Goal: Information Seeking & Learning: Learn about a topic

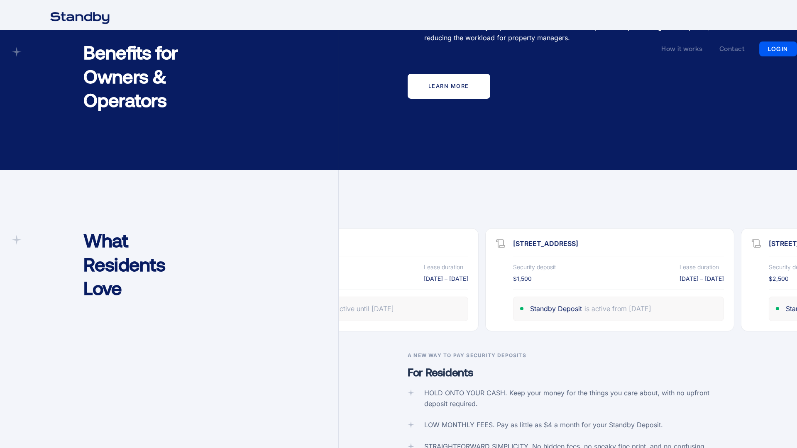
scroll to position [1633, 0]
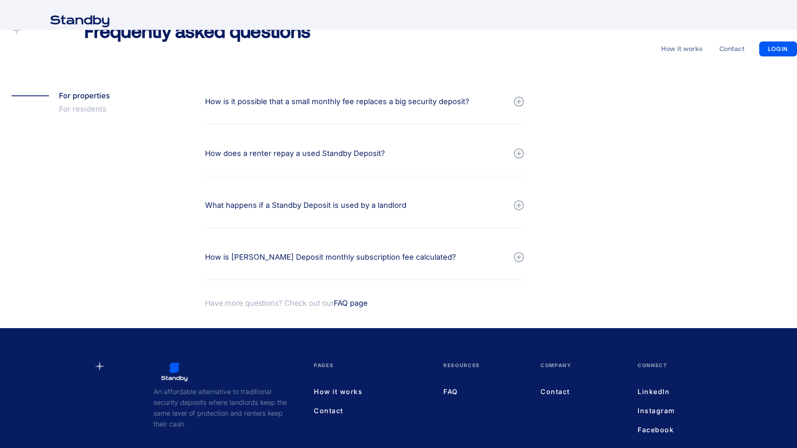
scroll to position [916, 0]
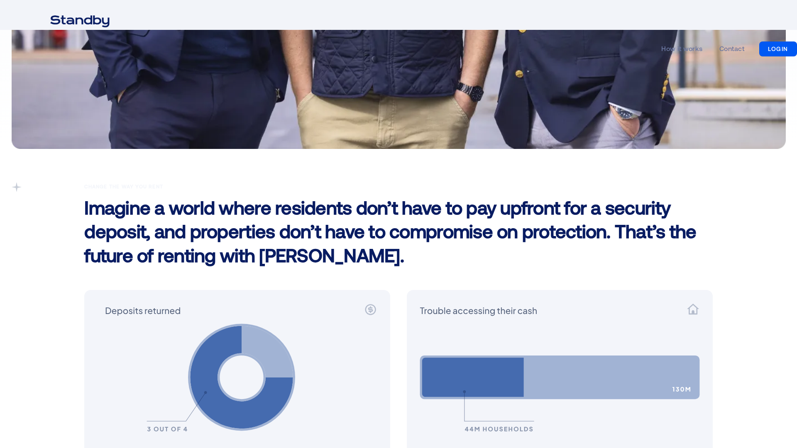
scroll to position [832, 0]
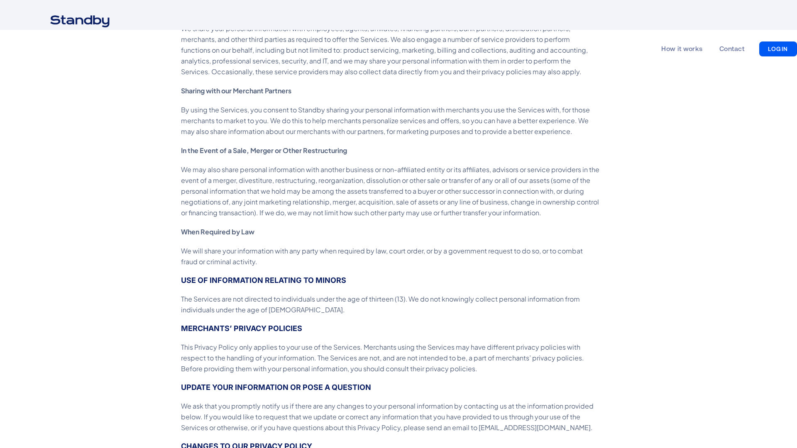
scroll to position [1633, 0]
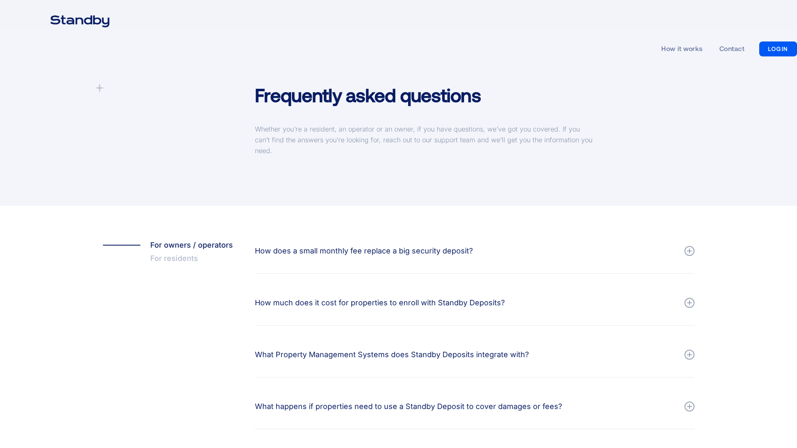
scroll to position [285, 0]
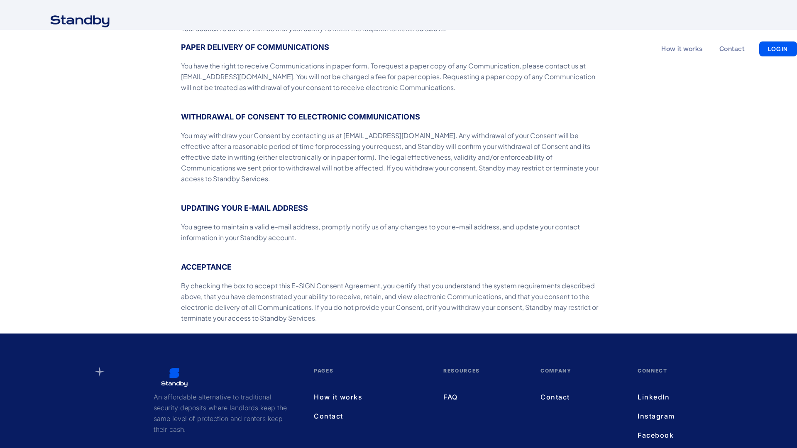
scroll to position [510, 0]
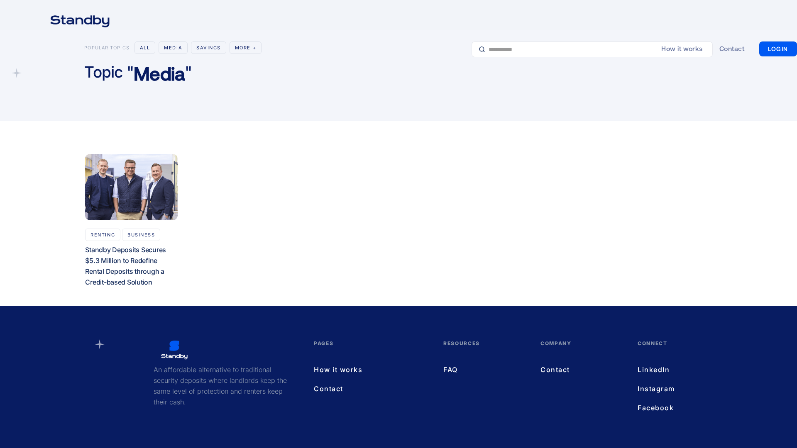
scroll to position [62, 0]
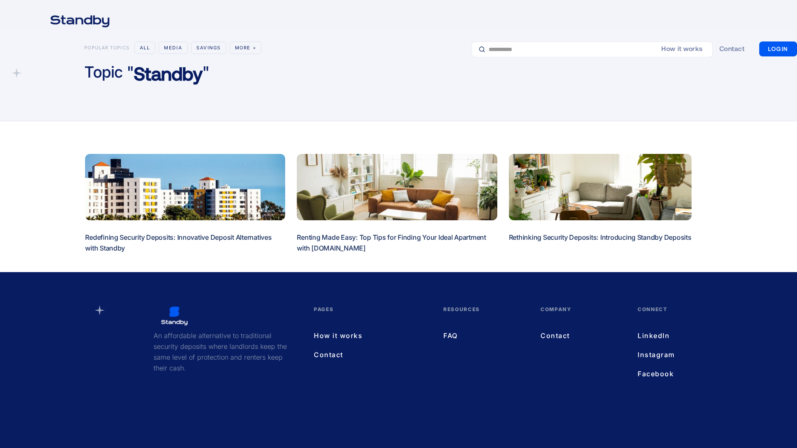
scroll to position [28, 0]
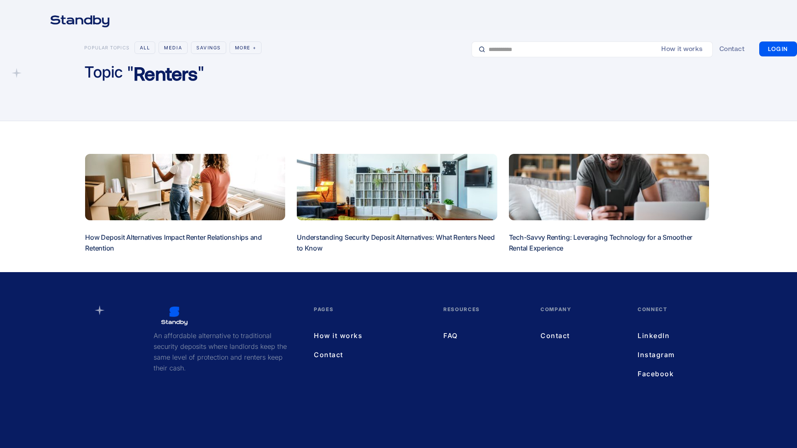
scroll to position [28, 0]
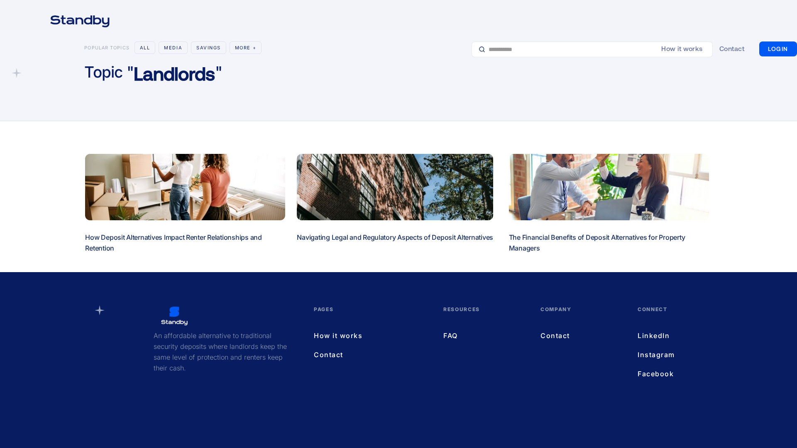
scroll to position [28, 0]
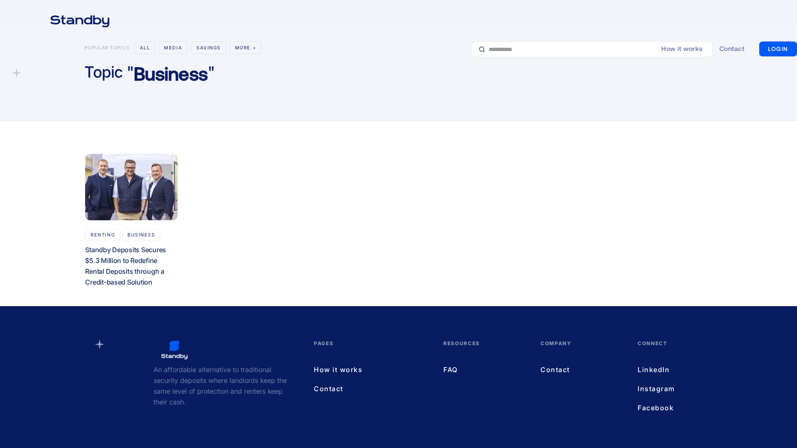
scroll to position [62, 0]
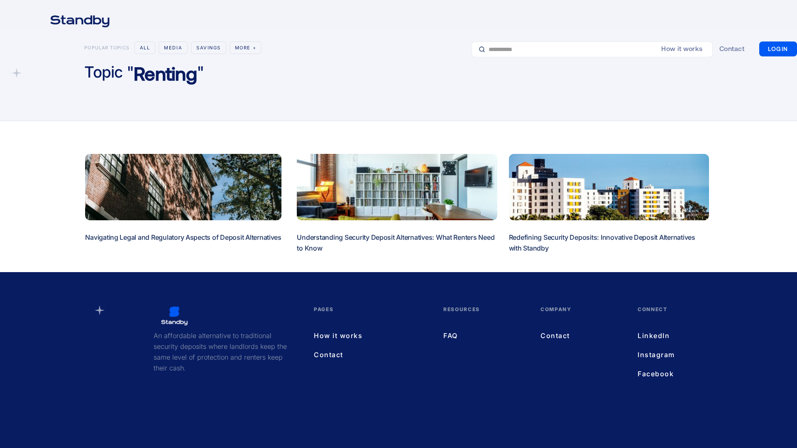
scroll to position [28, 0]
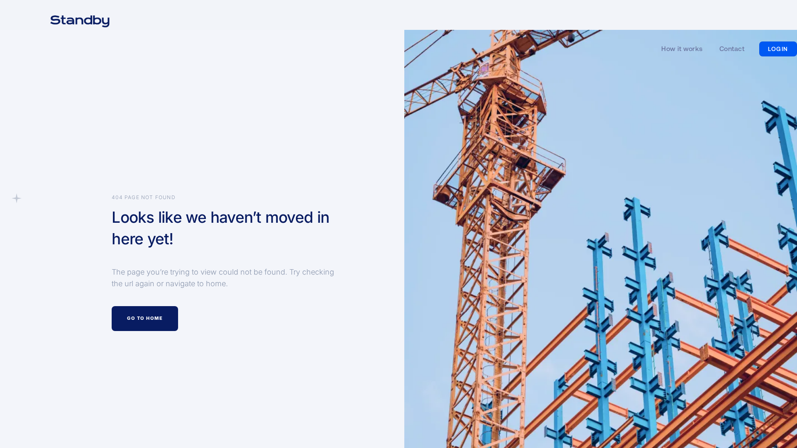
scroll to position [251, 0]
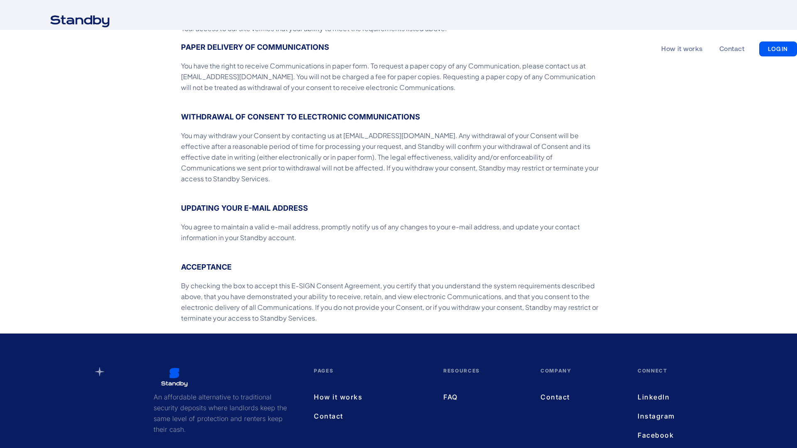
scroll to position [510, 0]
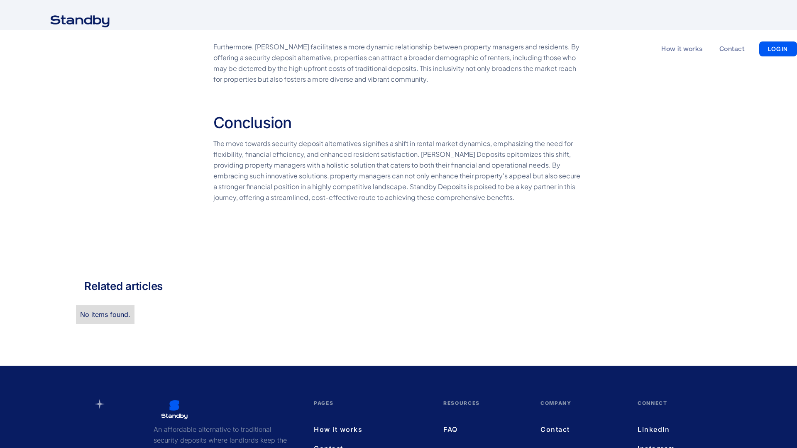
scroll to position [1355, 0]
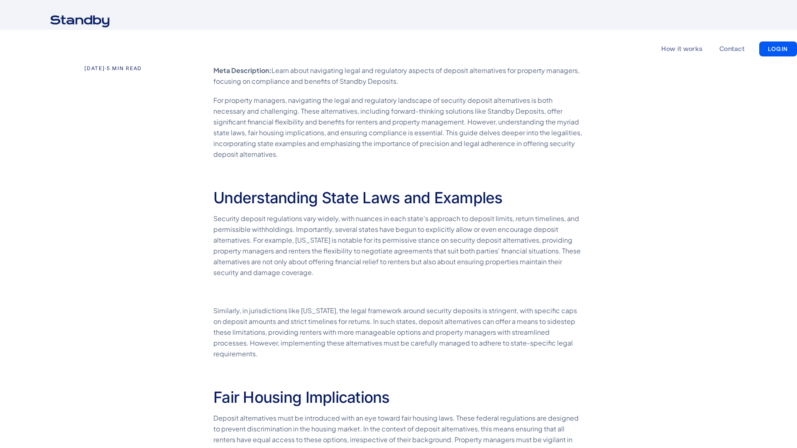
scroll to position [832, 0]
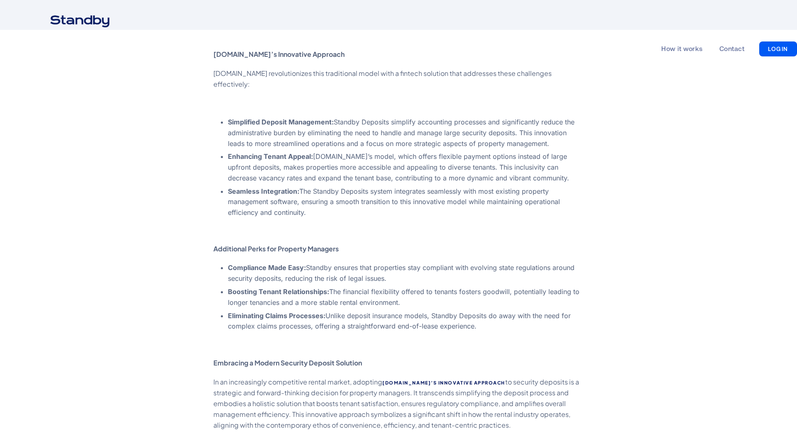
scroll to position [1231, 0]
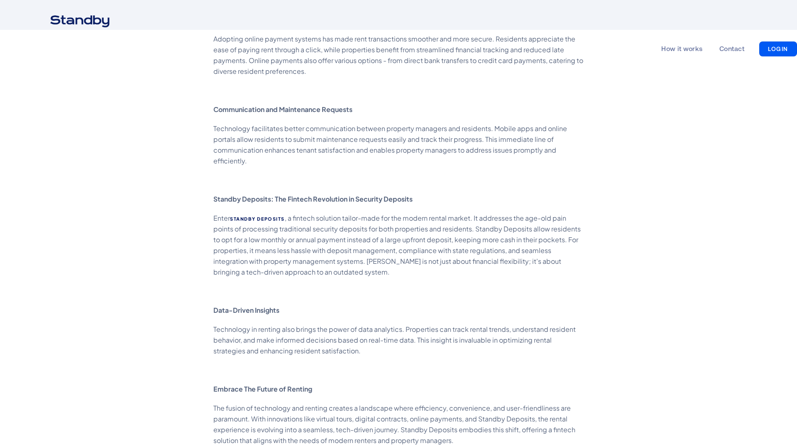
scroll to position [1232, 0]
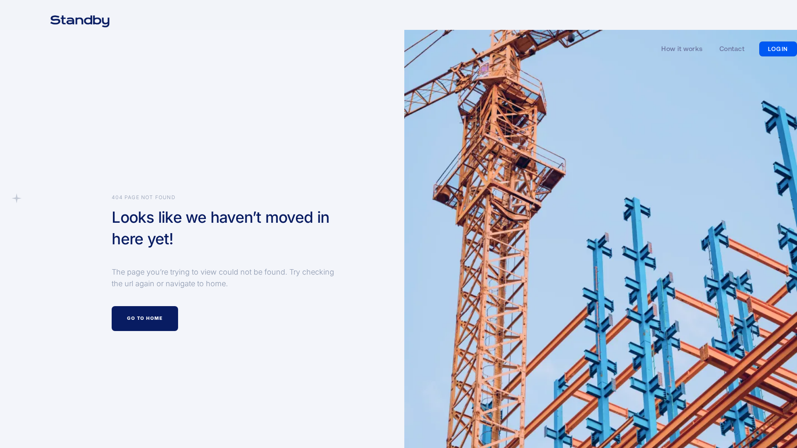
scroll to position [251, 0]
